Goal: Task Accomplishment & Management: Manage account settings

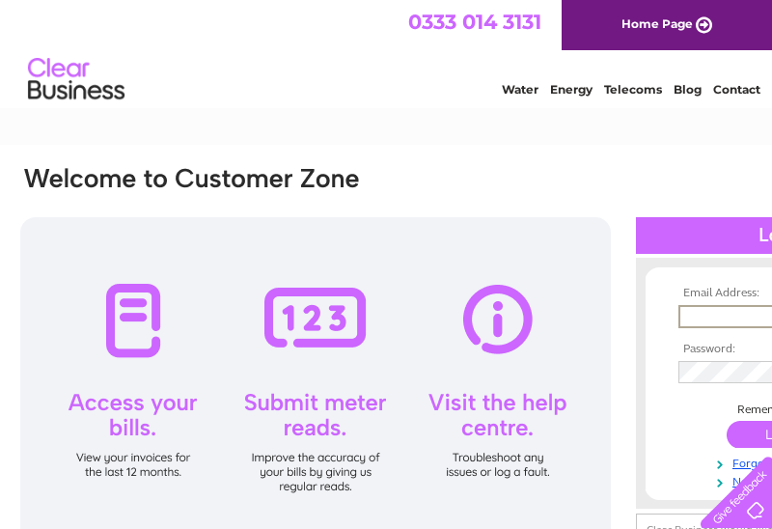
type input "[EMAIL_ADDRESS][DOMAIN_NAME]"
click at [771, 432] on input "submit" at bounding box center [786, 434] width 119 height 27
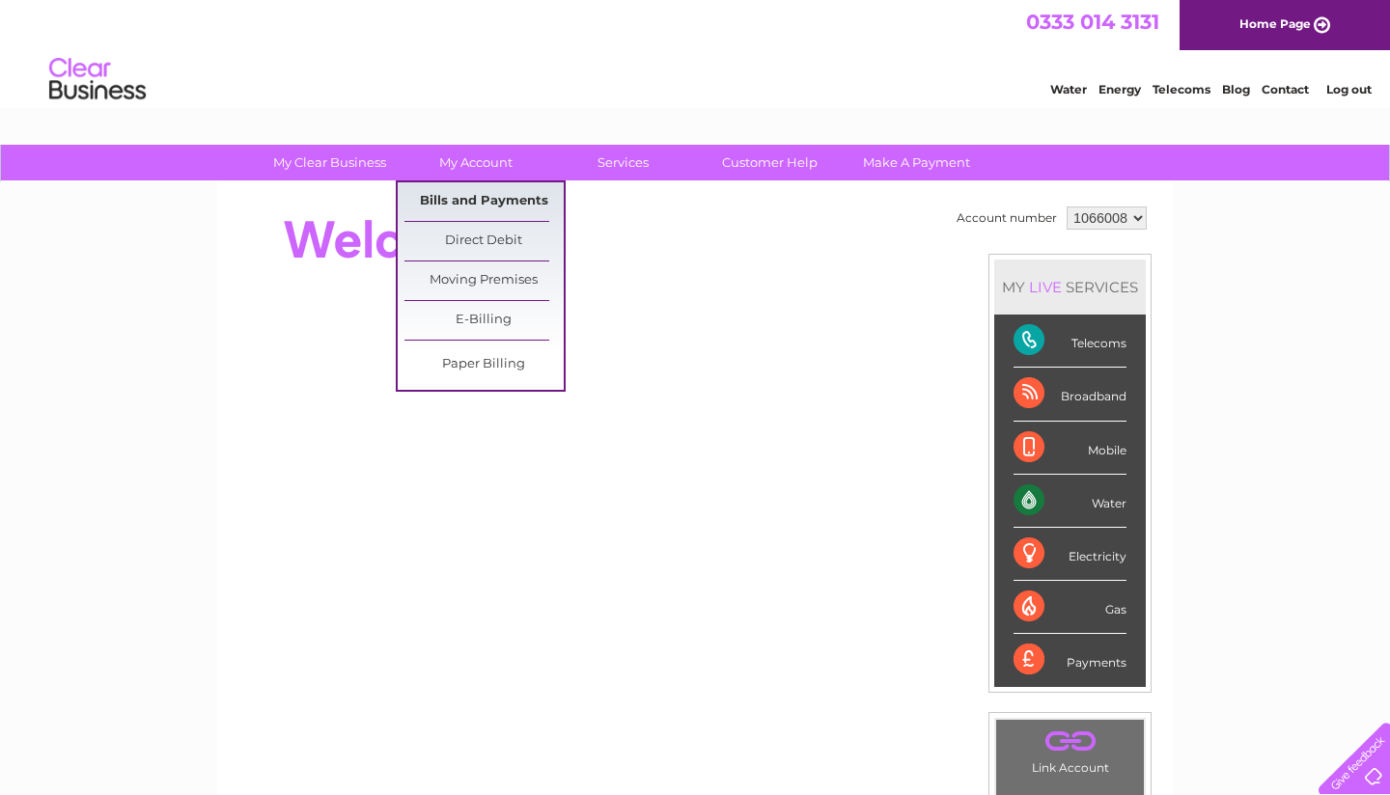
click at [467, 195] on link "Bills and Payments" at bounding box center [483, 201] width 159 height 39
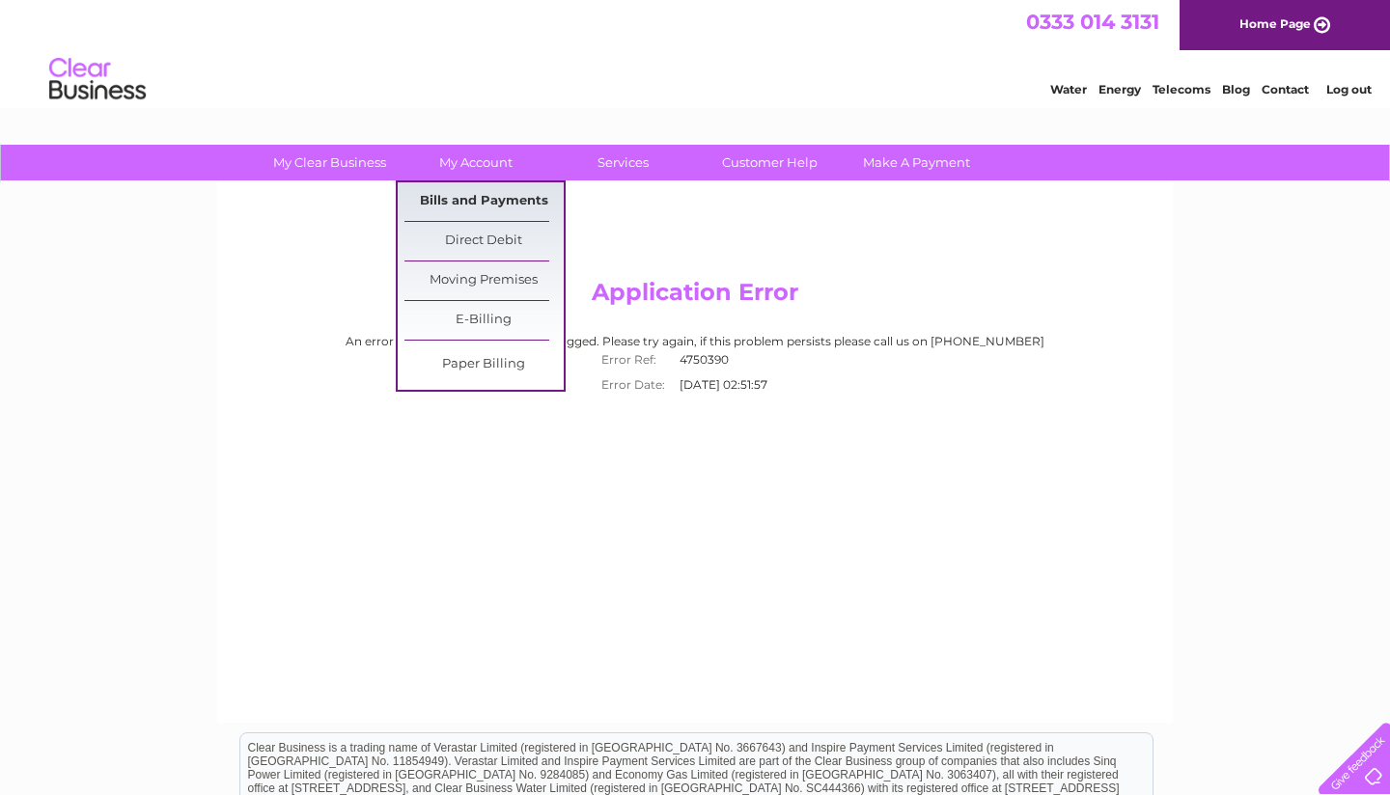
click at [471, 202] on link "Bills and Payments" at bounding box center [483, 201] width 159 height 39
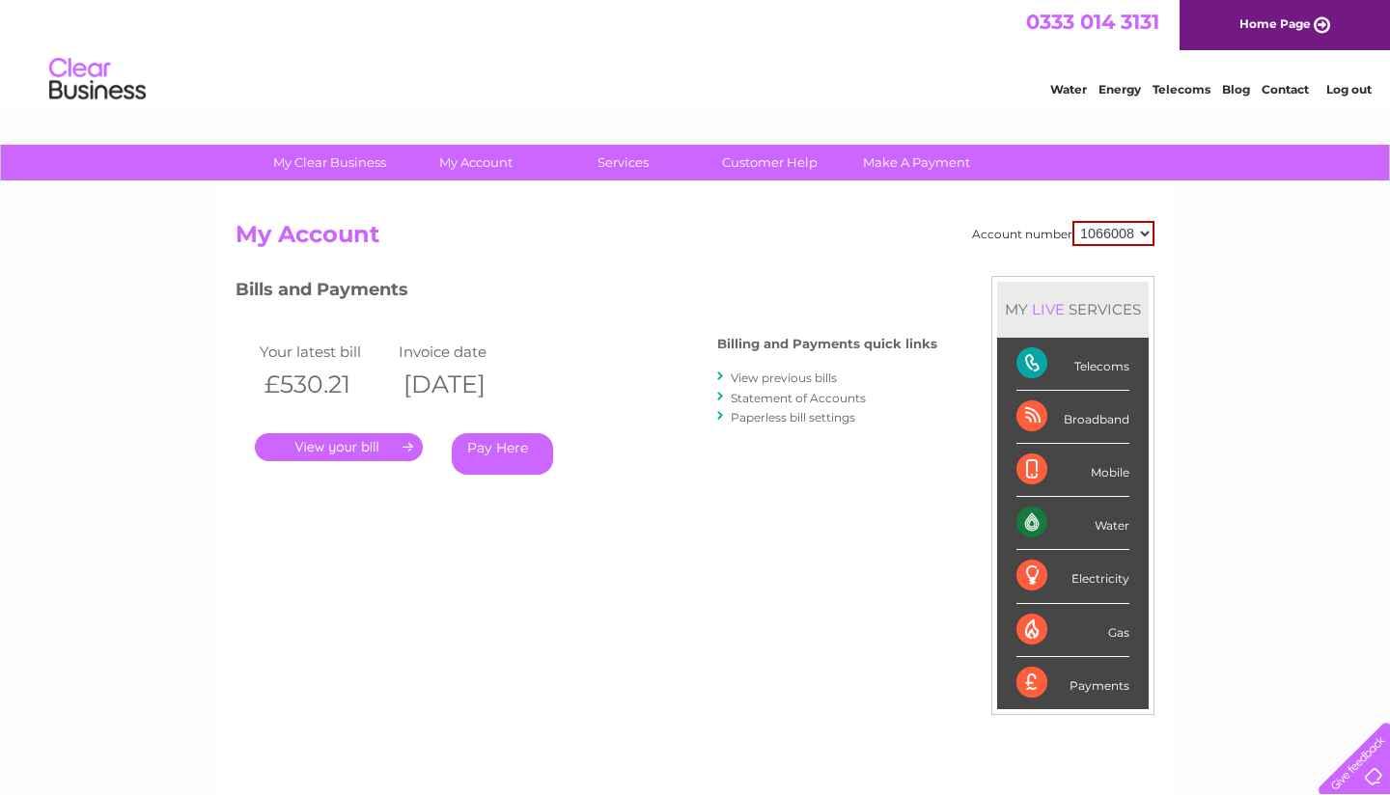
click at [365, 442] on link "." at bounding box center [339, 447] width 168 height 28
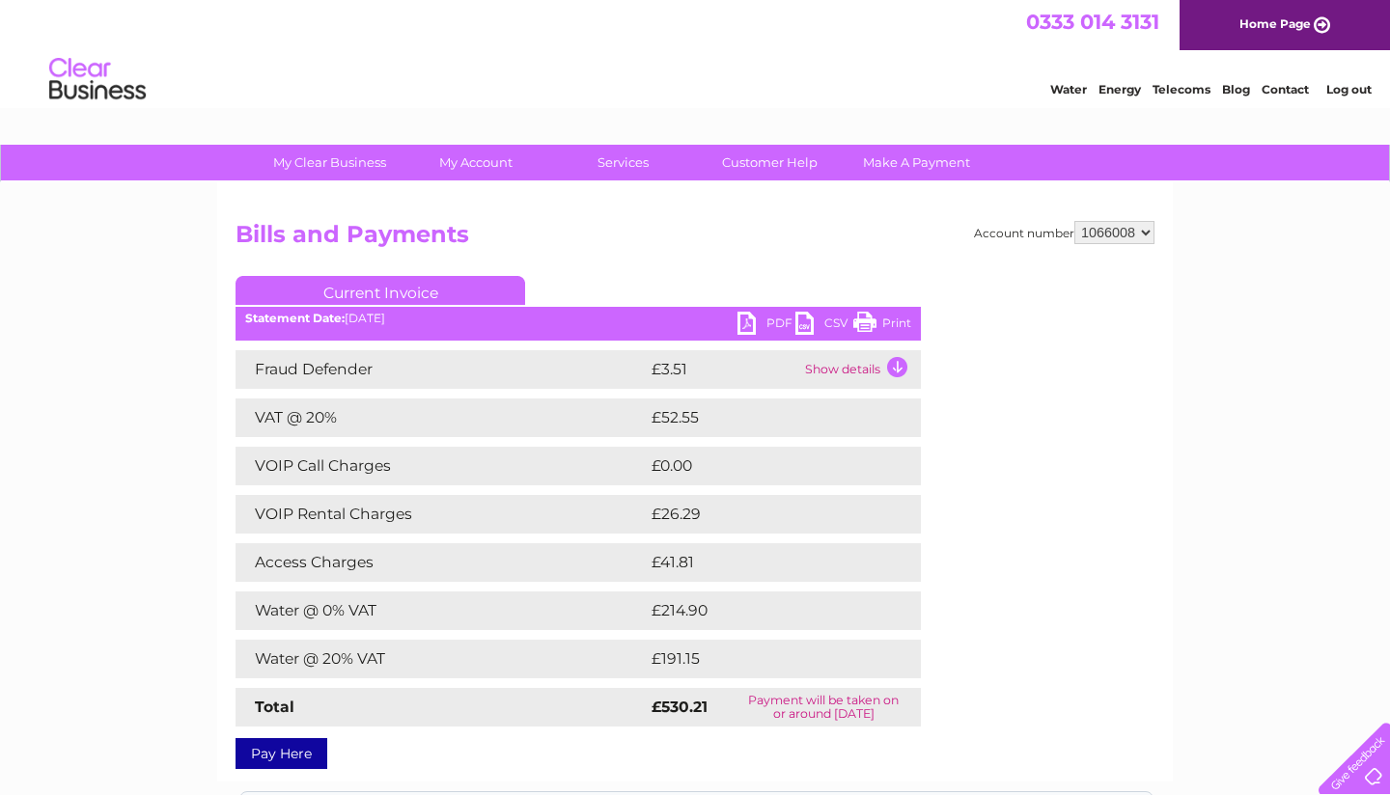
click at [765, 315] on link "PDF" at bounding box center [766, 326] width 58 height 28
